Goal: Task Accomplishment & Management: Use online tool/utility

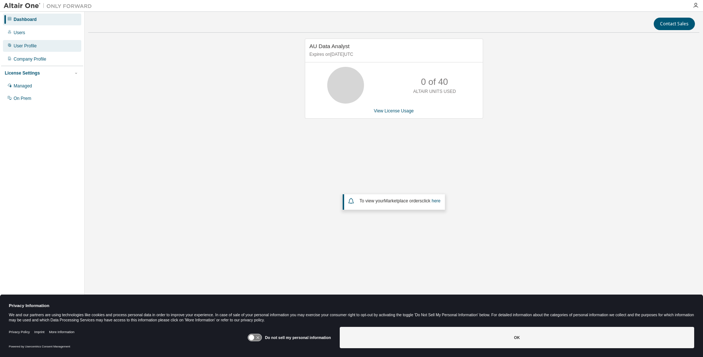
click at [22, 46] on div "User Profile" at bounding box center [25, 46] width 23 height 6
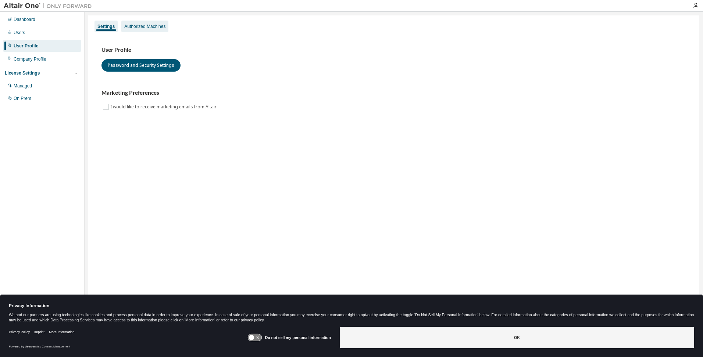
click at [149, 26] on div "Authorized Machines" at bounding box center [144, 27] width 41 height 6
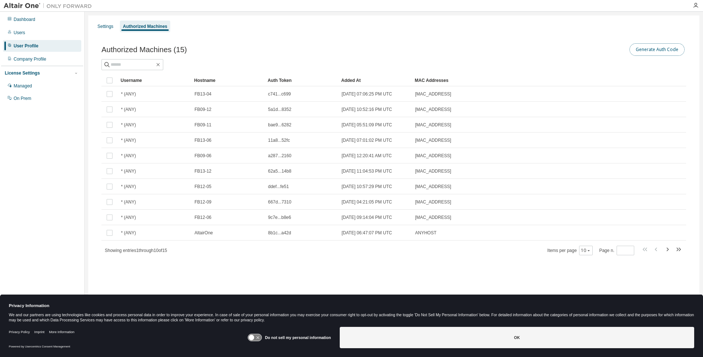
click at [665, 48] on button "Generate Auth Code" at bounding box center [656, 49] width 55 height 12
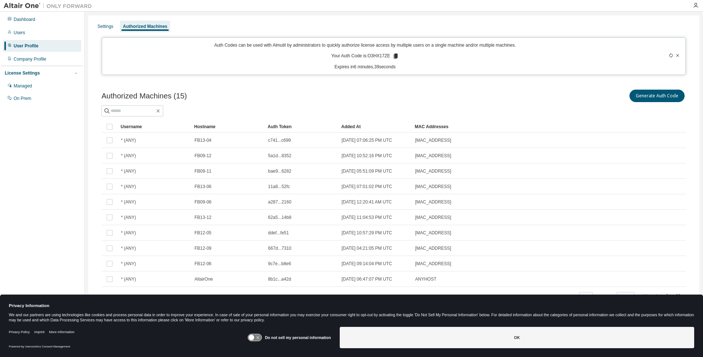
click at [671, 55] on icon at bounding box center [670, 55] width 4 height 4
click at [678, 55] on icon at bounding box center [677, 55] width 4 height 4
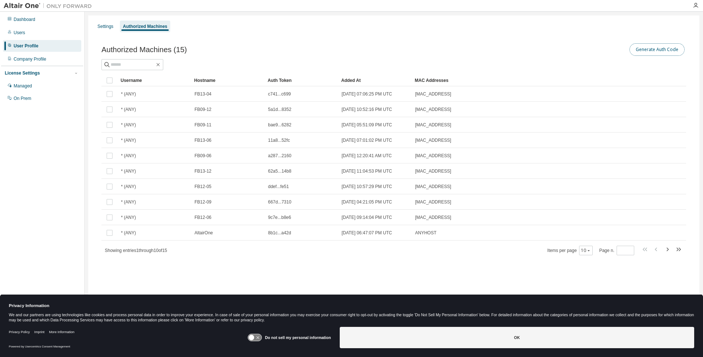
click at [651, 47] on button "Generate Auth Code" at bounding box center [656, 49] width 55 height 12
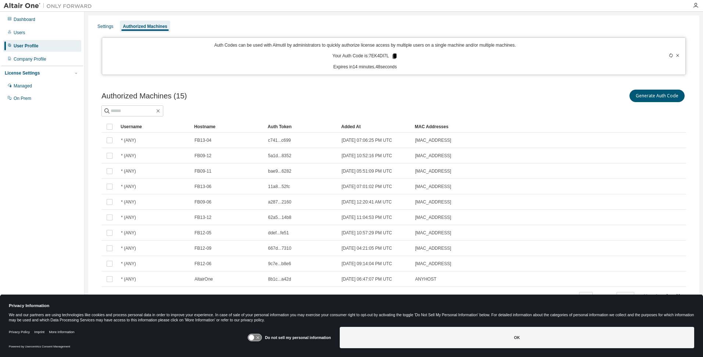
click at [395, 55] on icon at bounding box center [394, 56] width 4 height 5
